Goal: Information Seeking & Learning: Learn about a topic

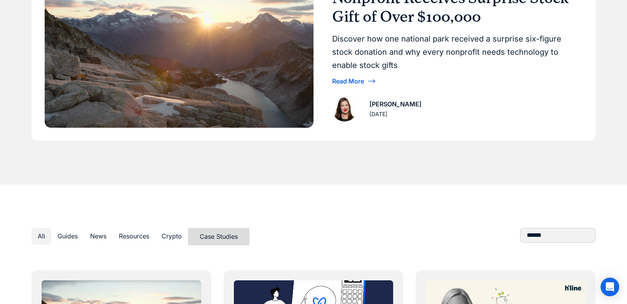
click at [215, 238] on div "Case Studies" at bounding box center [219, 237] width 38 height 10
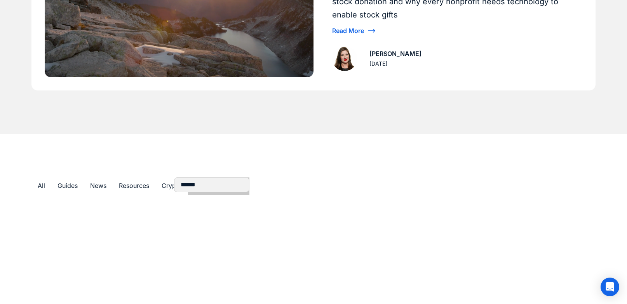
scroll to position [286, 0]
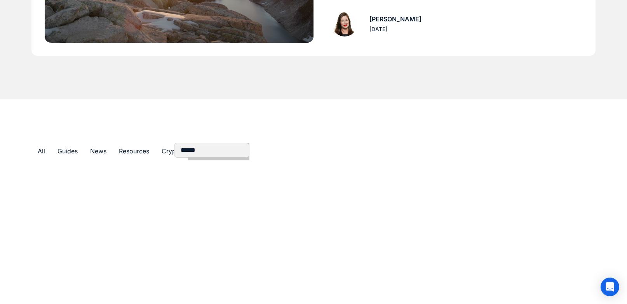
click at [37, 153] on link "All" at bounding box center [41, 151] width 20 height 17
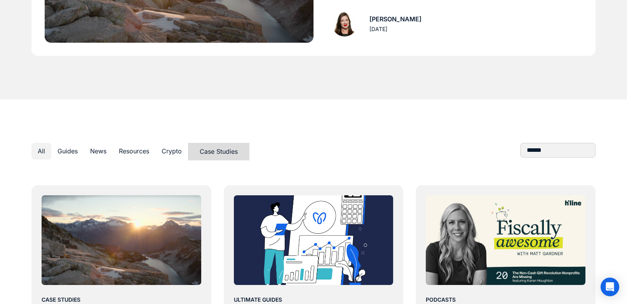
click at [129, 154] on div "Resources" at bounding box center [134, 151] width 30 height 10
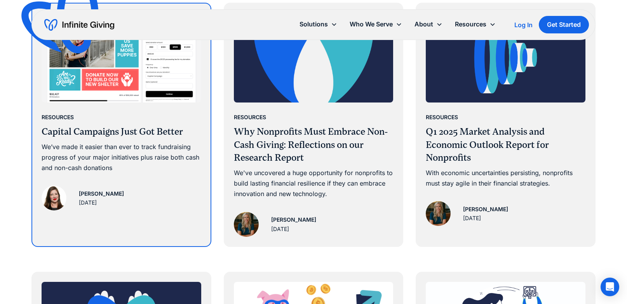
scroll to position [449, 0]
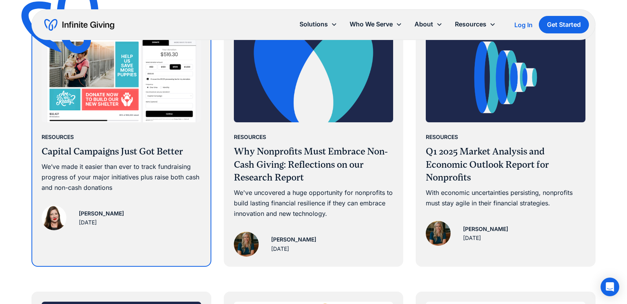
click at [151, 131] on div "Resources Capital Campaigns Just Got Better We’ve made it easier than ever to t…" at bounding box center [121, 180] width 178 height 117
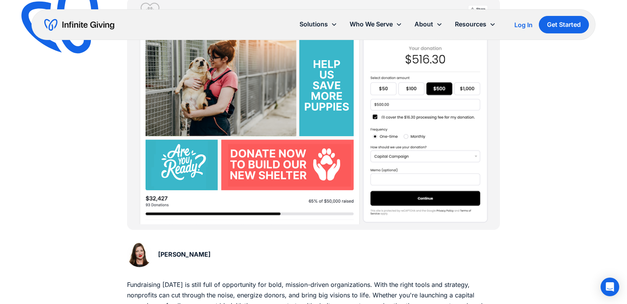
scroll to position [263, 0]
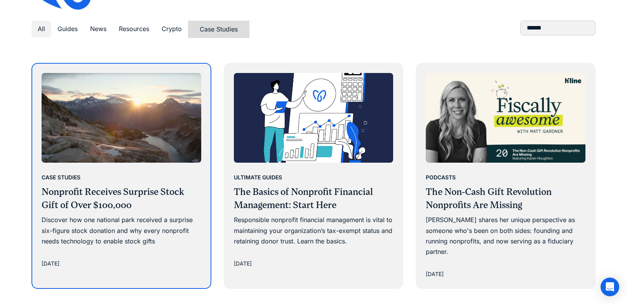
scroll to position [338, 0]
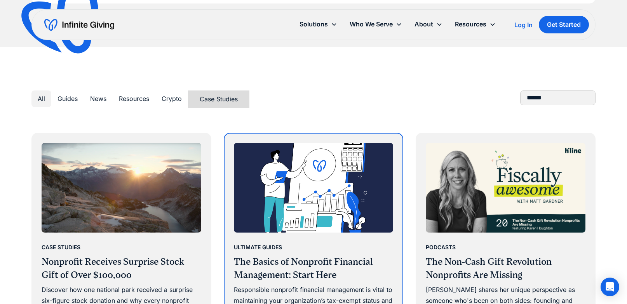
click at [288, 164] on img at bounding box center [314, 188] width 160 height 90
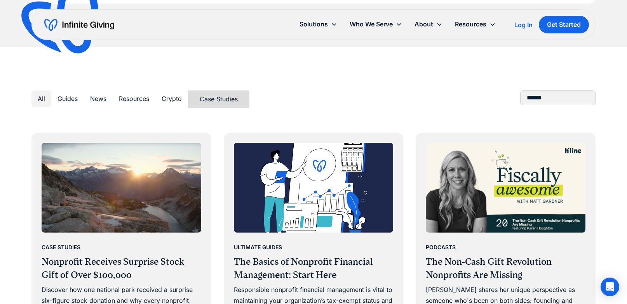
click at [71, 96] on div "Guides" at bounding box center [68, 99] width 20 height 10
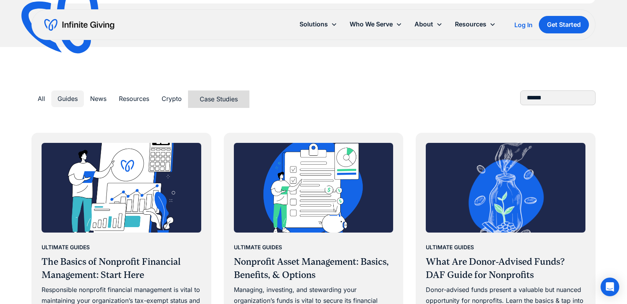
click at [131, 98] on div "Resources" at bounding box center [134, 99] width 30 height 10
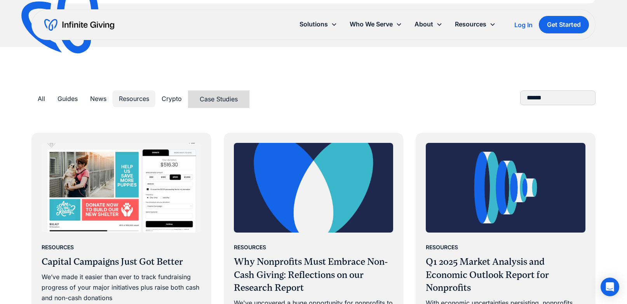
click at [94, 97] on div "News" at bounding box center [98, 99] width 16 height 10
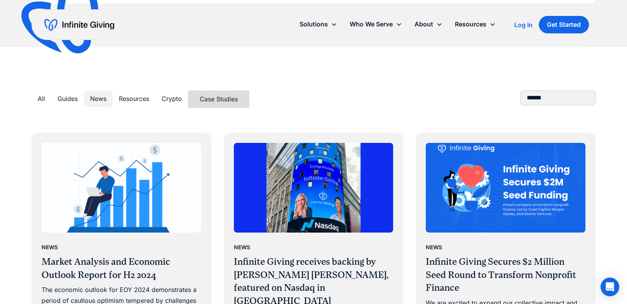
click at [70, 98] on div "Guides" at bounding box center [68, 99] width 20 height 10
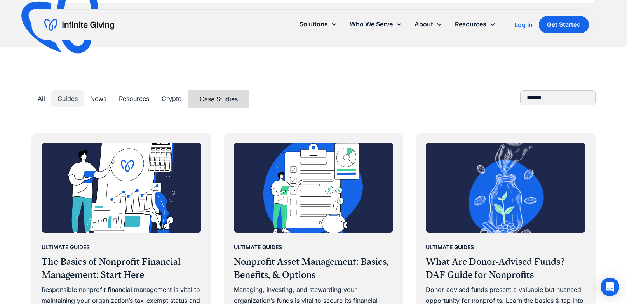
click at [169, 101] on div "Crypto" at bounding box center [172, 99] width 20 height 10
